Goal: Check status: Check status

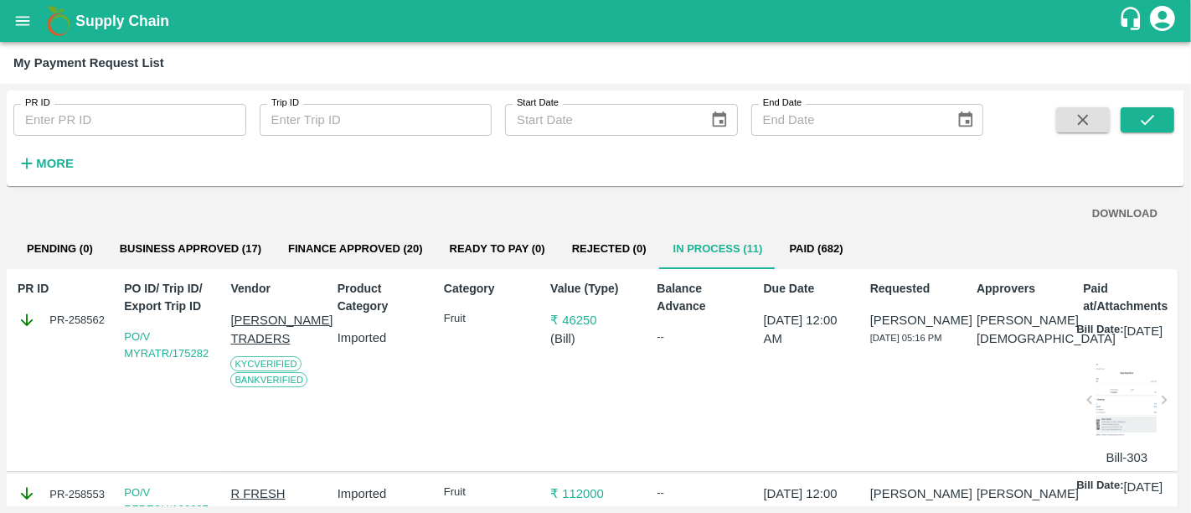
click at [192, 248] on button "Business Approved (17)" at bounding box center [190, 249] width 168 height 40
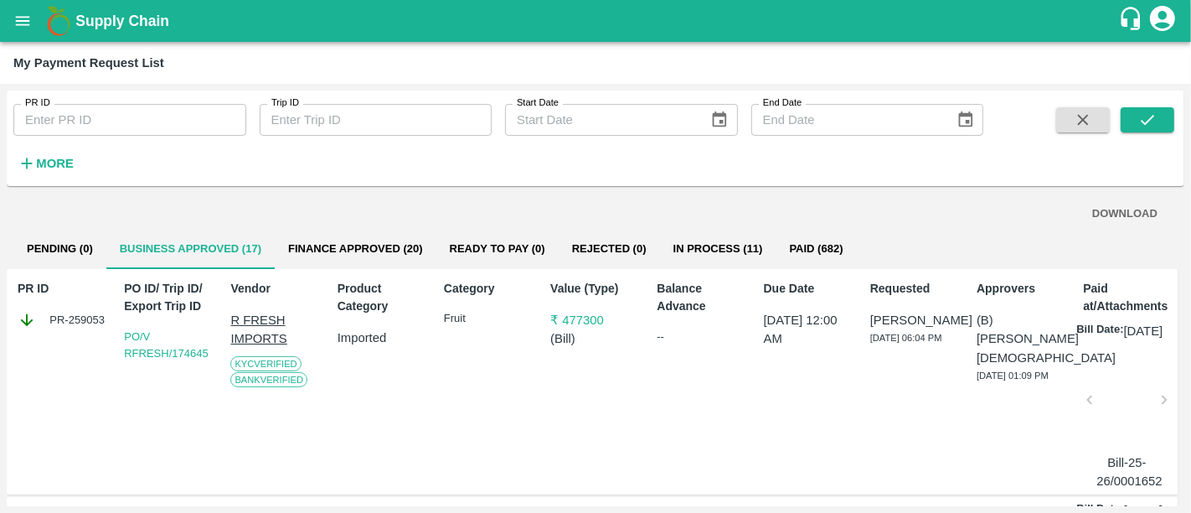
click at [71, 317] on div "PR-259053" at bounding box center [63, 320] width 90 height 18
copy div "PR-259053"
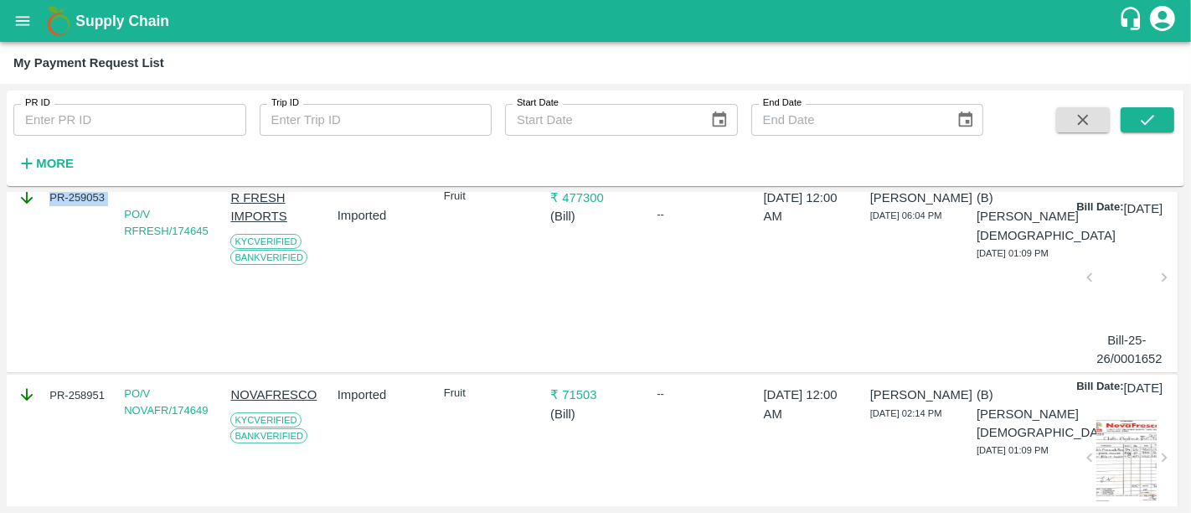
scroll to position [124, 0]
click at [69, 402] on div "PR-258951" at bounding box center [63, 393] width 90 height 18
copy div "PR-258951"
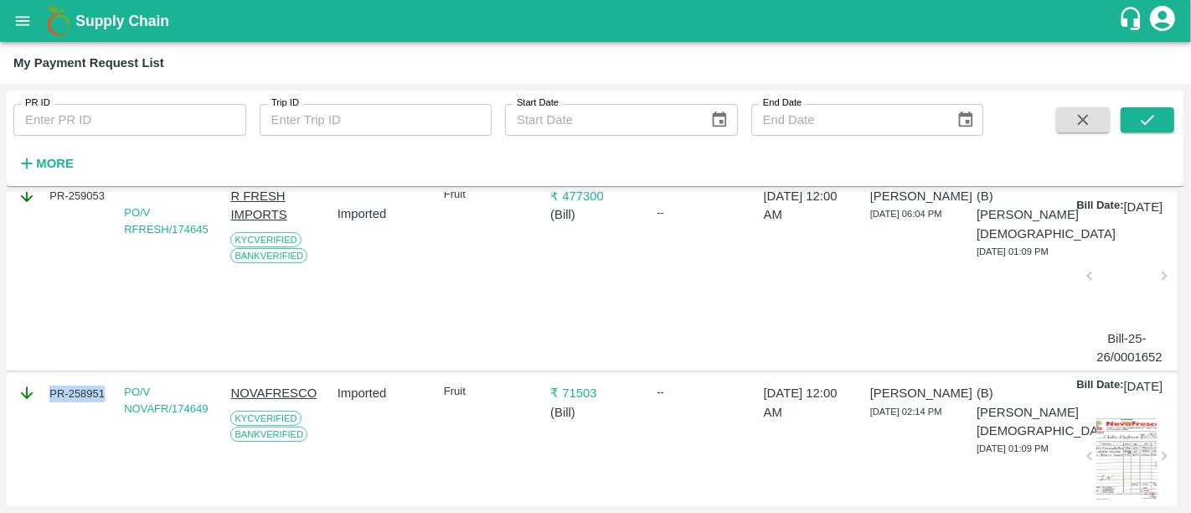
scroll to position [0, 0]
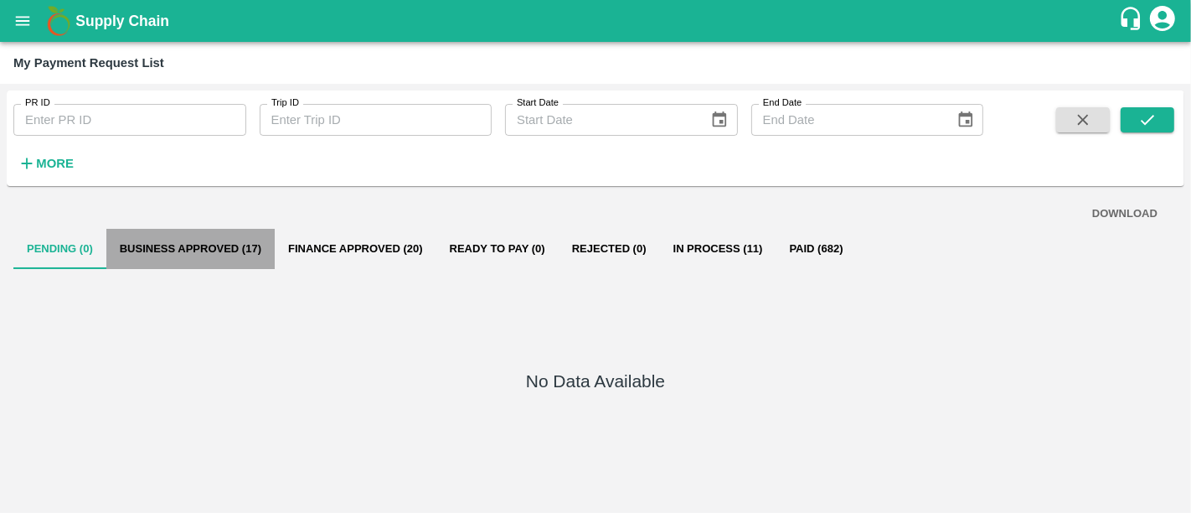
click at [155, 261] on button "Business Approved (17)" at bounding box center [190, 249] width 168 height 40
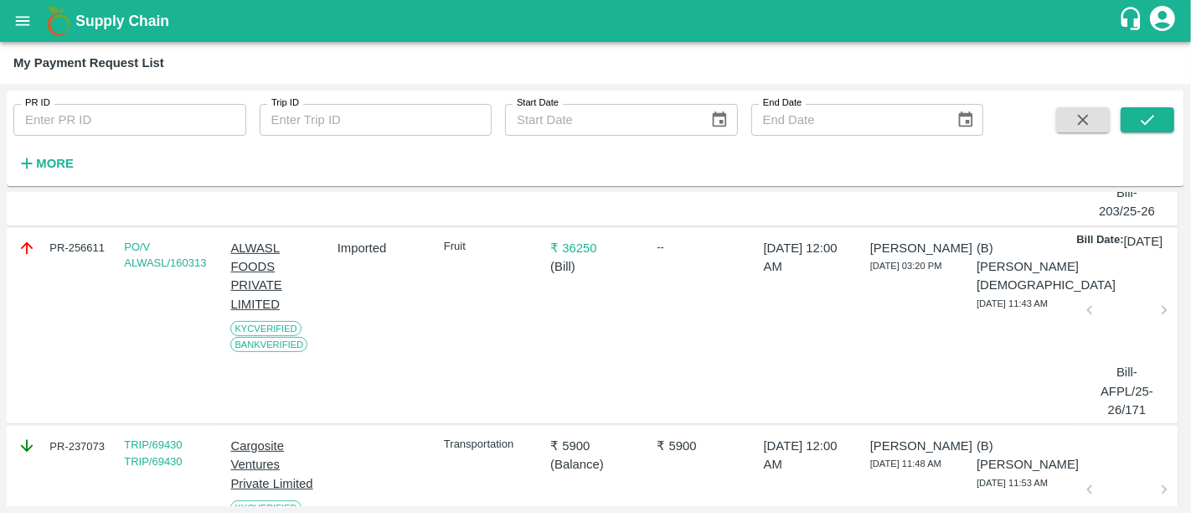
scroll to position [601, 0]
